Goal: Task Accomplishment & Management: Manage account settings

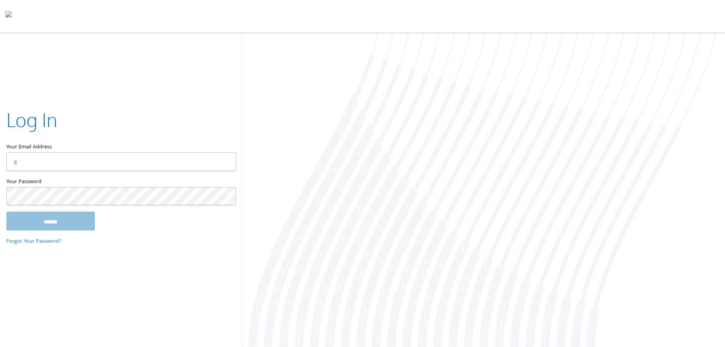
type input "**********"
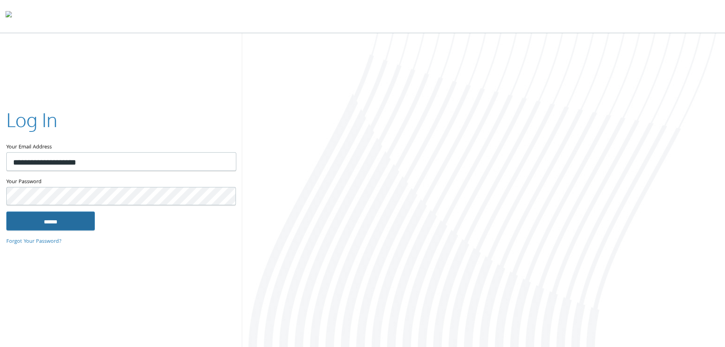
click at [63, 224] on input "******" at bounding box center [50, 221] width 88 height 19
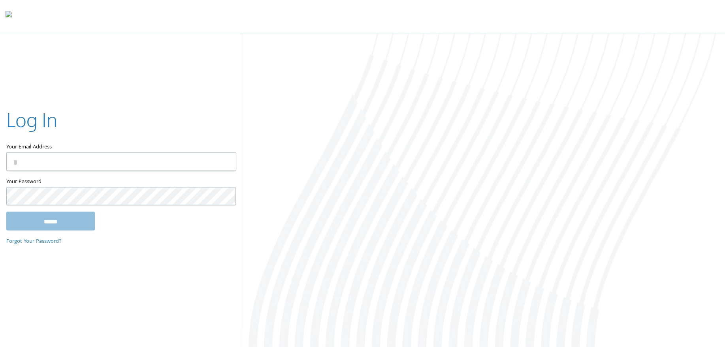
type input "**********"
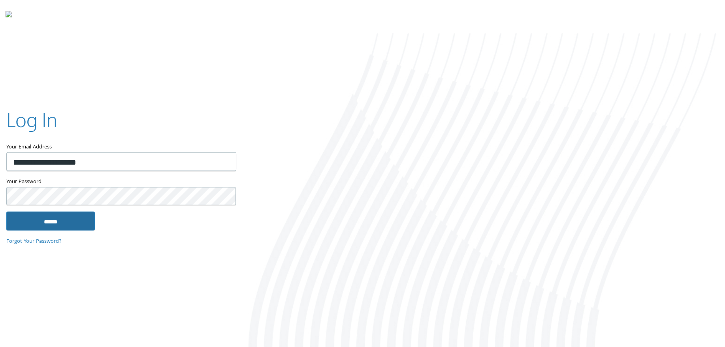
click at [85, 222] on input "******" at bounding box center [50, 221] width 88 height 19
